Goal: Information Seeking & Learning: Learn about a topic

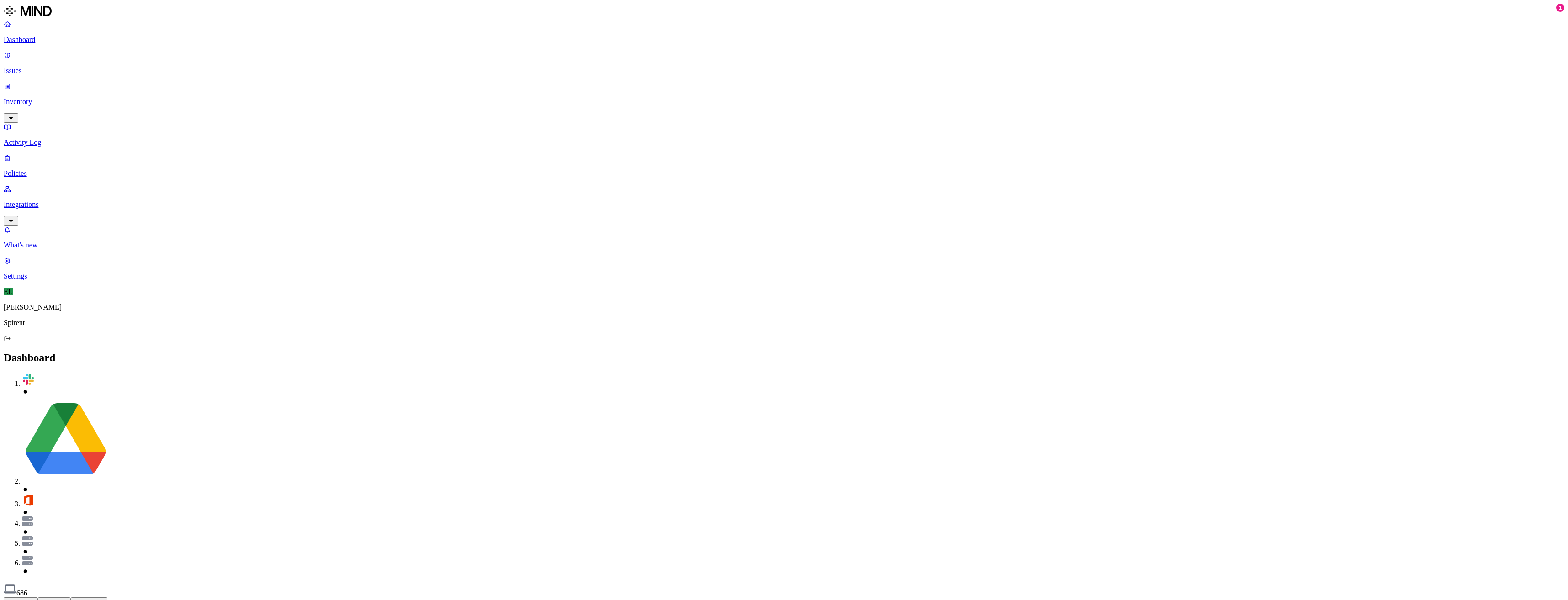
click at [21, 82] on link "Inventory" at bounding box center [784, 102] width 1561 height 40
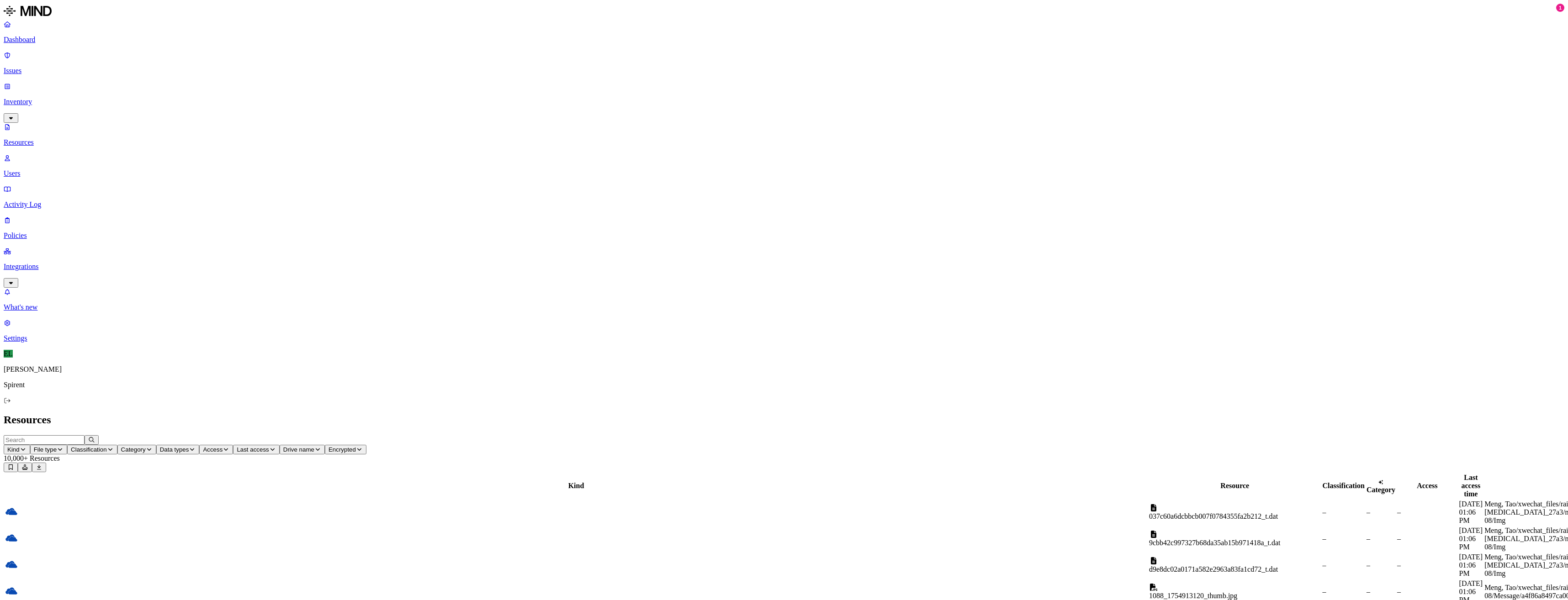
click at [30, 232] on p "Policies" at bounding box center [784, 236] width 1561 height 9
